Goal: Transaction & Acquisition: Purchase product/service

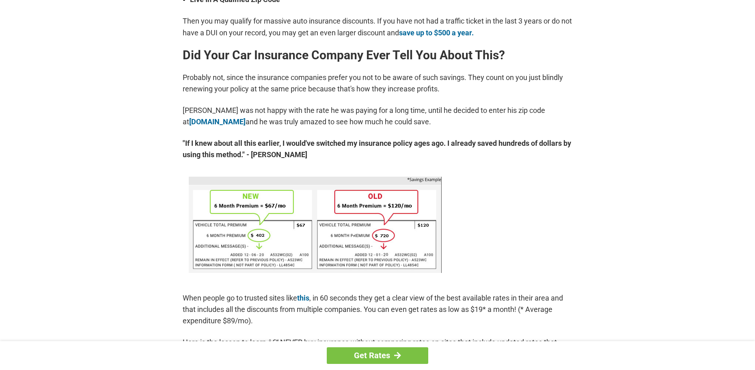
scroll to position [373, 0]
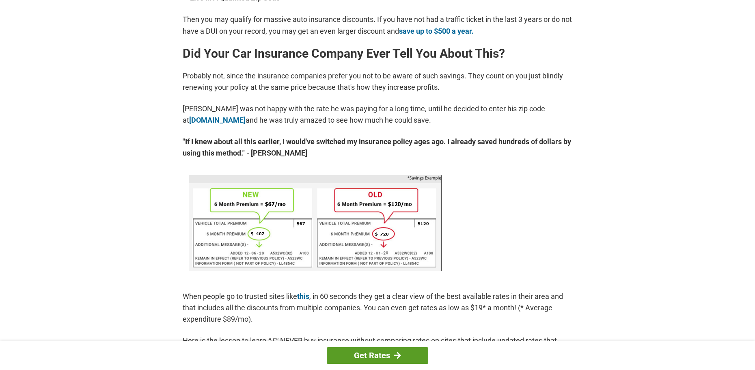
click at [410, 353] on link "Get Rates" at bounding box center [377, 355] width 101 height 17
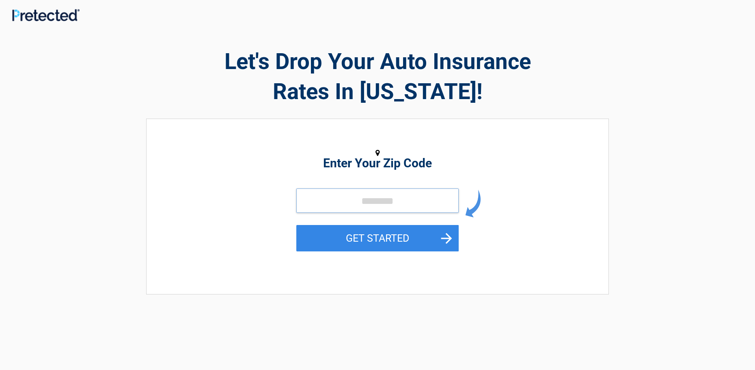
click at [346, 203] on input "tel" at bounding box center [377, 200] width 162 height 24
type input "*****"
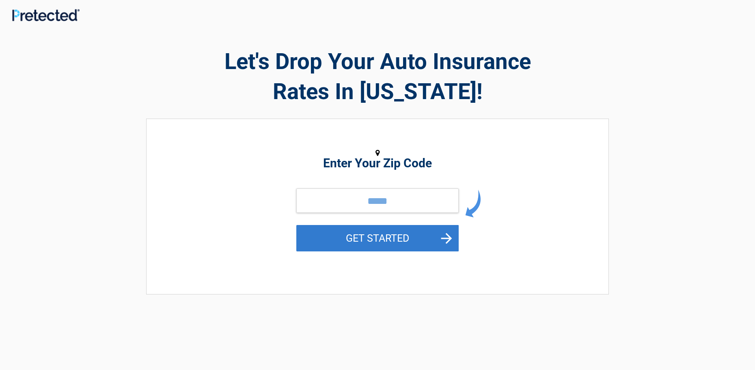
click at [342, 233] on button "GET STARTED" at bounding box center [377, 238] width 162 height 26
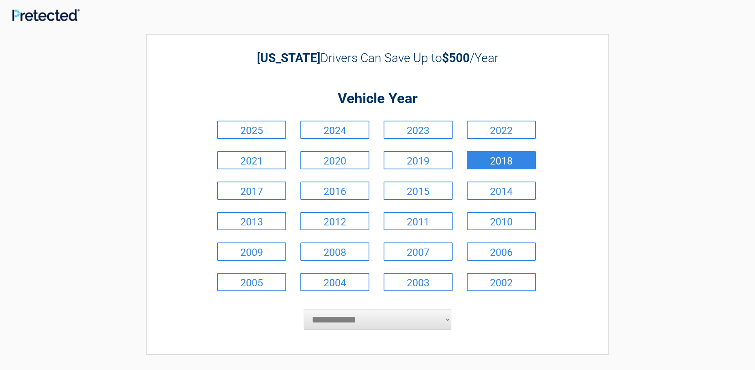
click at [477, 162] on link "2018" at bounding box center [501, 160] width 69 height 18
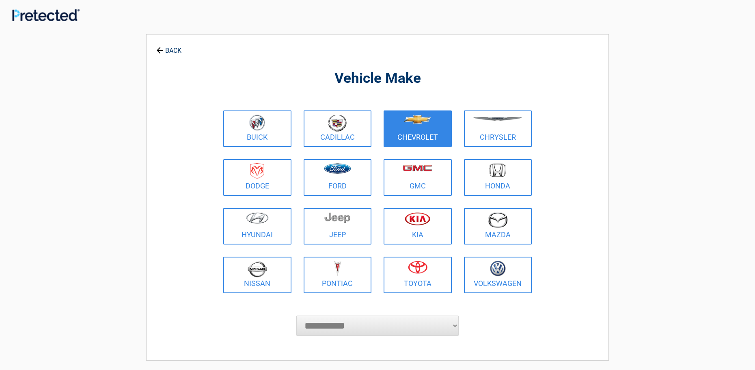
click at [423, 132] on figure at bounding box center [417, 123] width 58 height 18
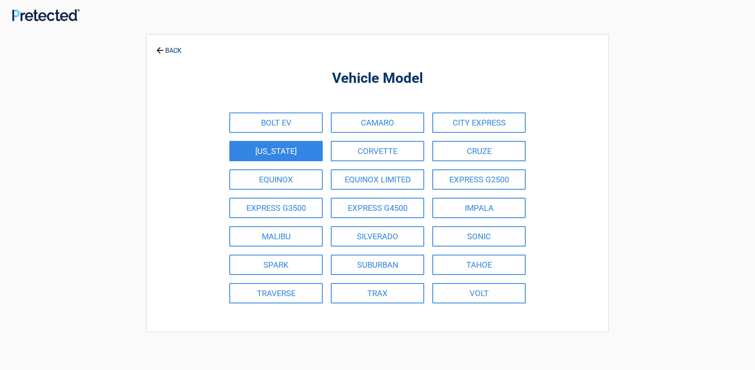
click at [286, 150] on link "[US_STATE]" at bounding box center [275, 151] width 93 height 20
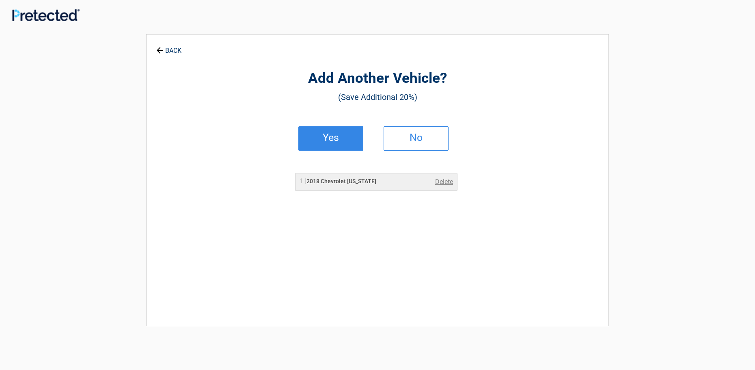
click at [313, 142] on link "Yes" at bounding box center [330, 138] width 65 height 24
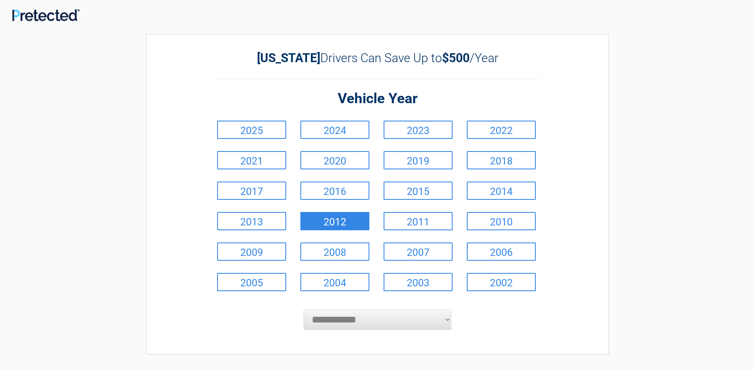
click at [340, 218] on link "2012" at bounding box center [334, 221] width 69 height 18
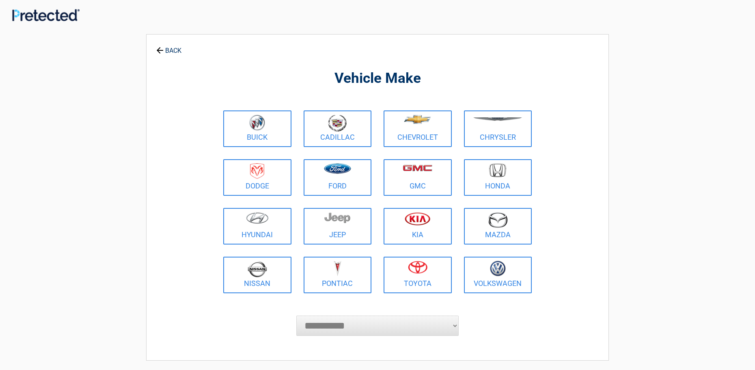
click at [455, 321] on select "**********" at bounding box center [377, 325] width 162 height 20
